Goal: Task Accomplishment & Management: Use online tool/utility

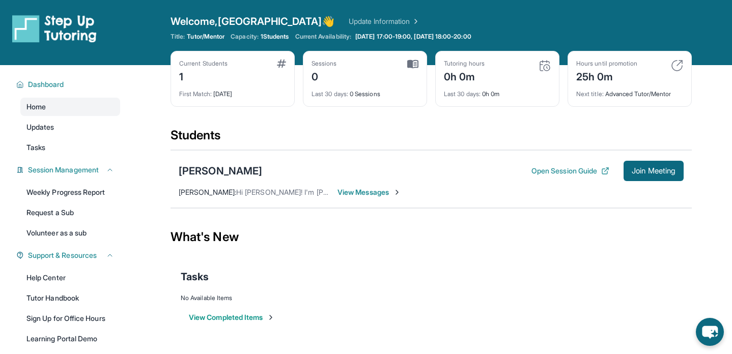
scroll to position [20, 0]
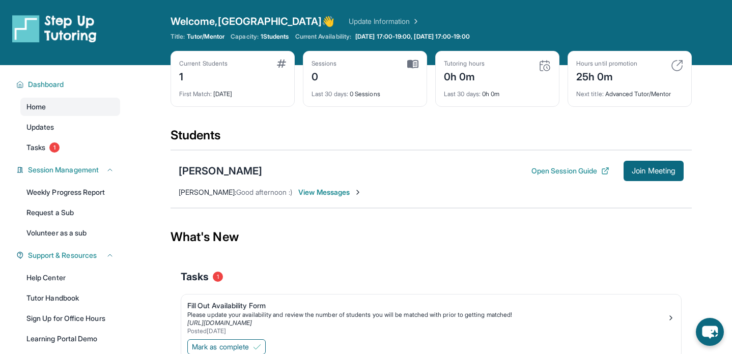
click at [339, 191] on span "View Messages" at bounding box center [330, 192] width 64 height 10
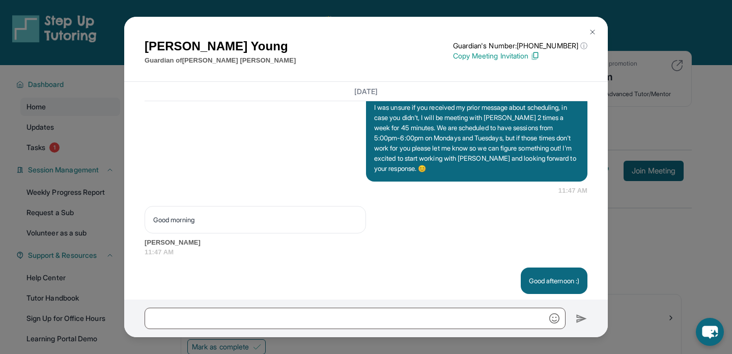
scroll to position [977, 0]
click at [594, 32] on img at bounding box center [593, 32] width 8 height 8
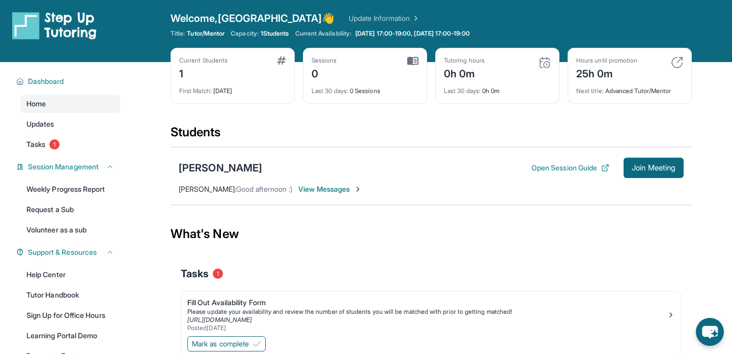
scroll to position [5, 0]
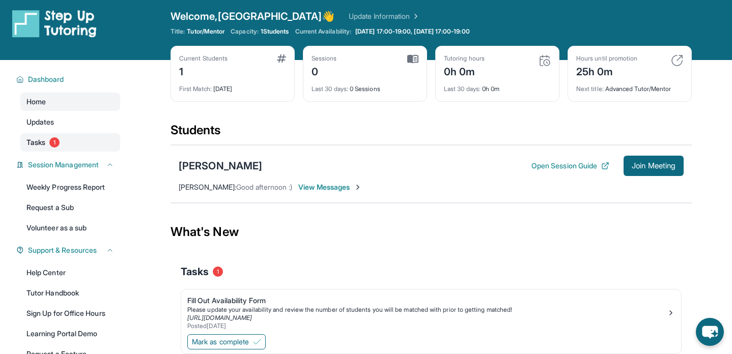
click at [56, 141] on span "1" at bounding box center [54, 143] width 10 height 10
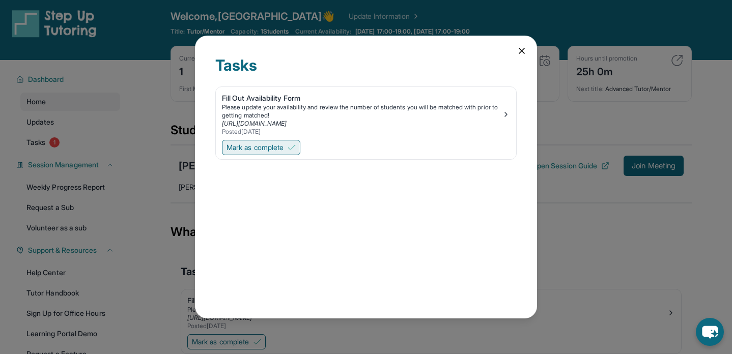
click at [292, 150] on img at bounding box center [292, 148] width 8 height 8
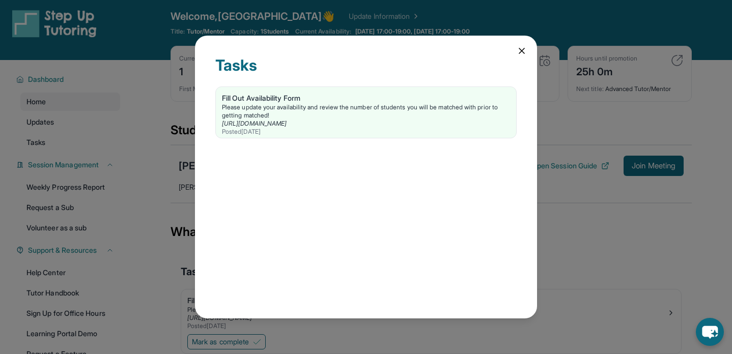
click at [161, 191] on div "Tasks Fill Out Availability Form Please update your availability and review the…" at bounding box center [366, 177] width 732 height 354
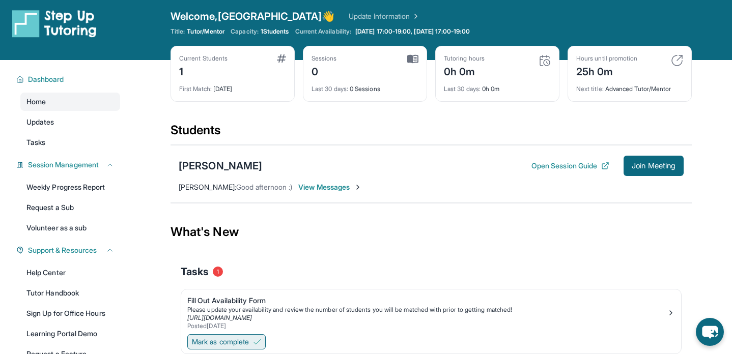
click at [245, 339] on span "Mark as complete" at bounding box center [220, 342] width 57 height 10
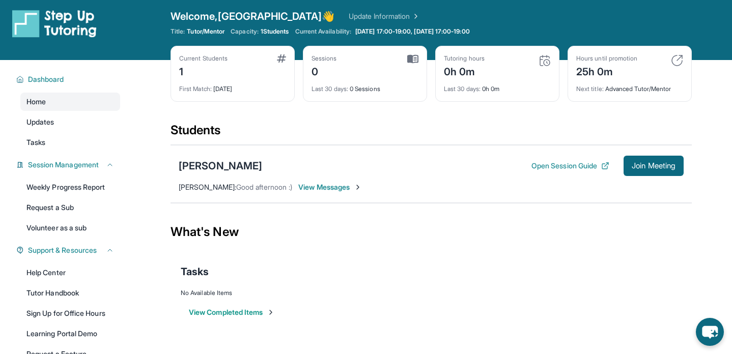
click at [544, 257] on div "Tasks" at bounding box center [431, 272] width 501 height 35
